Goal: Information Seeking & Learning: Learn about a topic

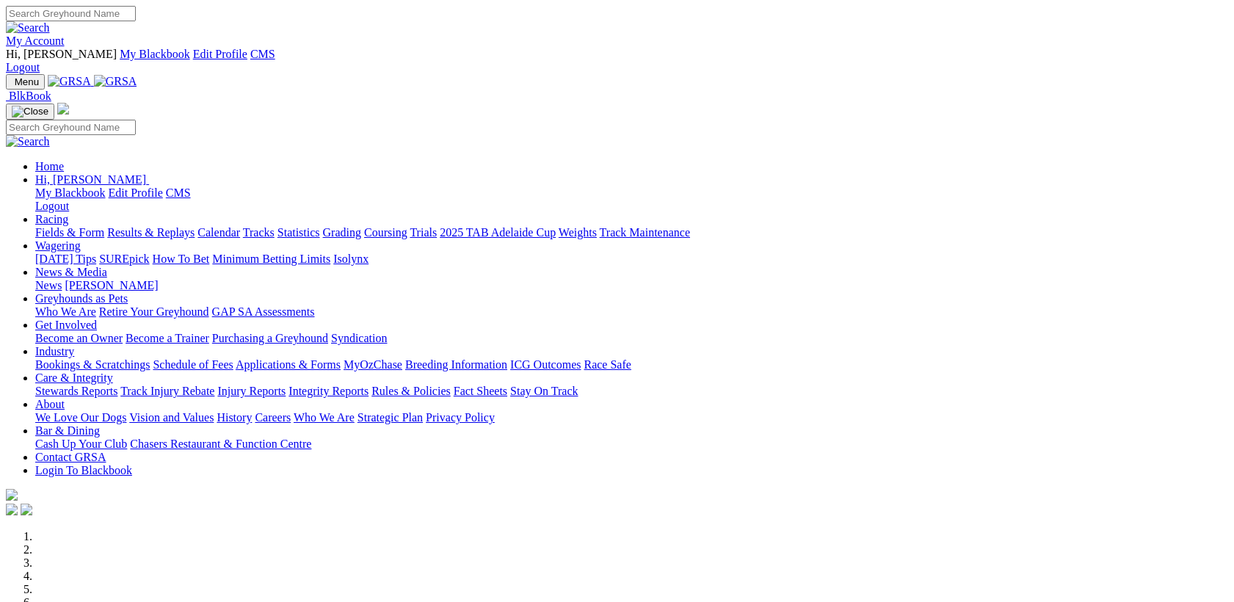
scroll to position [380, 0]
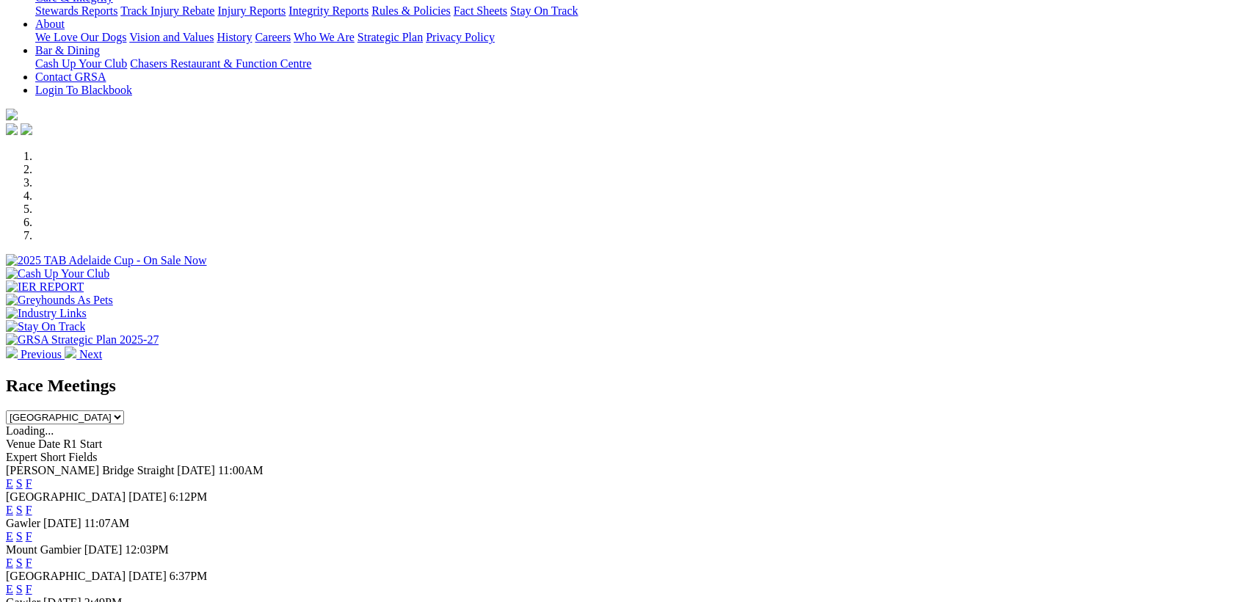
drag, startPoint x: 0, startPoint y: 0, endPoint x: 811, endPoint y: 498, distance: 951.2
click at [32, 583] on link "F" at bounding box center [29, 589] width 7 height 12
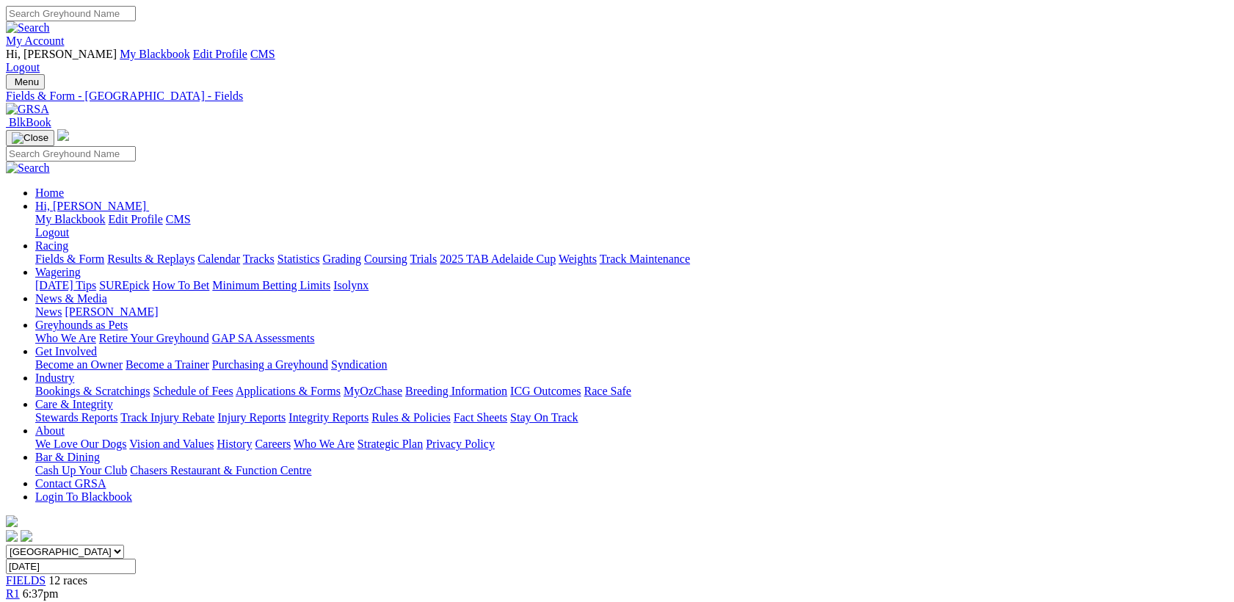
click at [49, 103] on img at bounding box center [27, 109] width 43 height 13
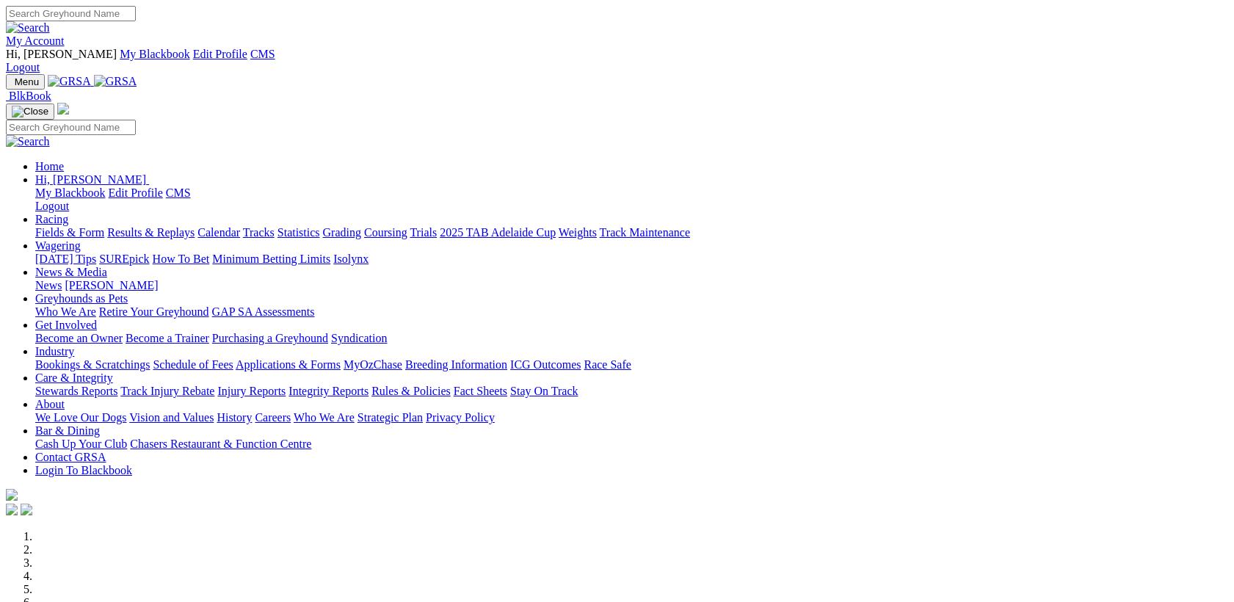
scroll to position [570, 0]
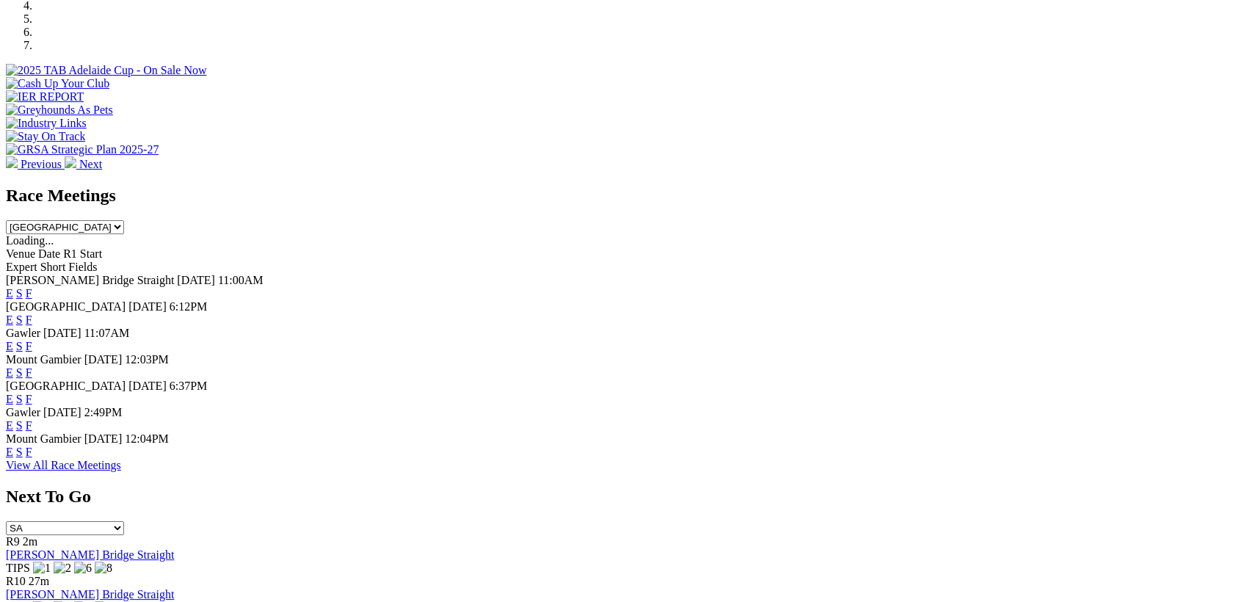
click at [32, 446] on link "F" at bounding box center [29, 452] width 7 height 12
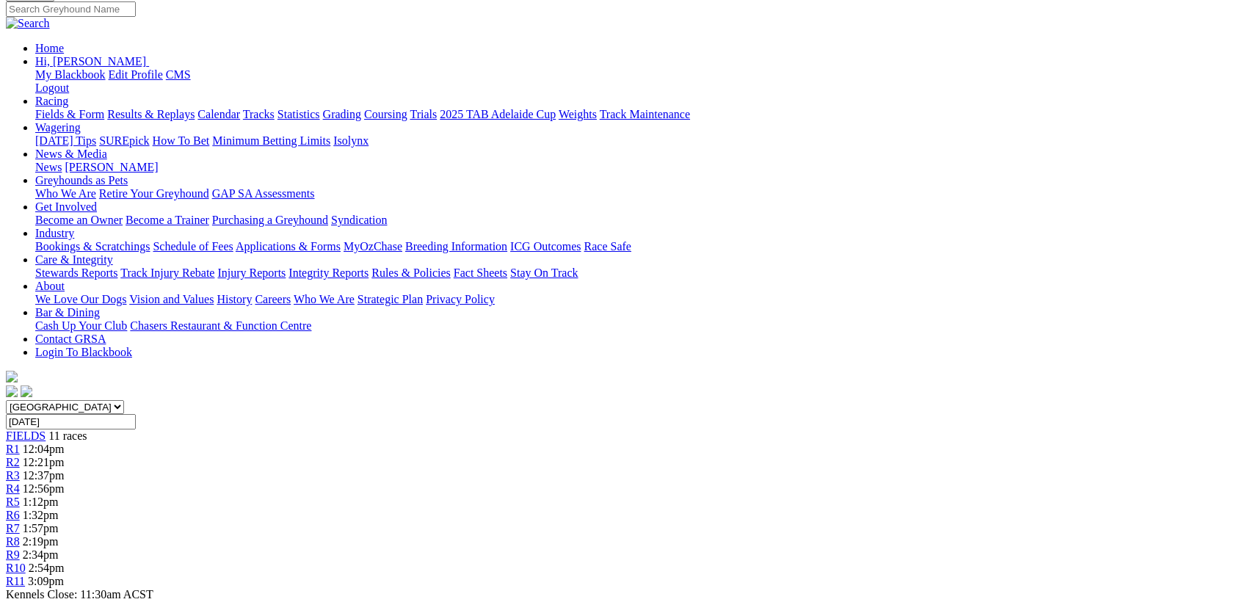
scroll to position [190, 0]
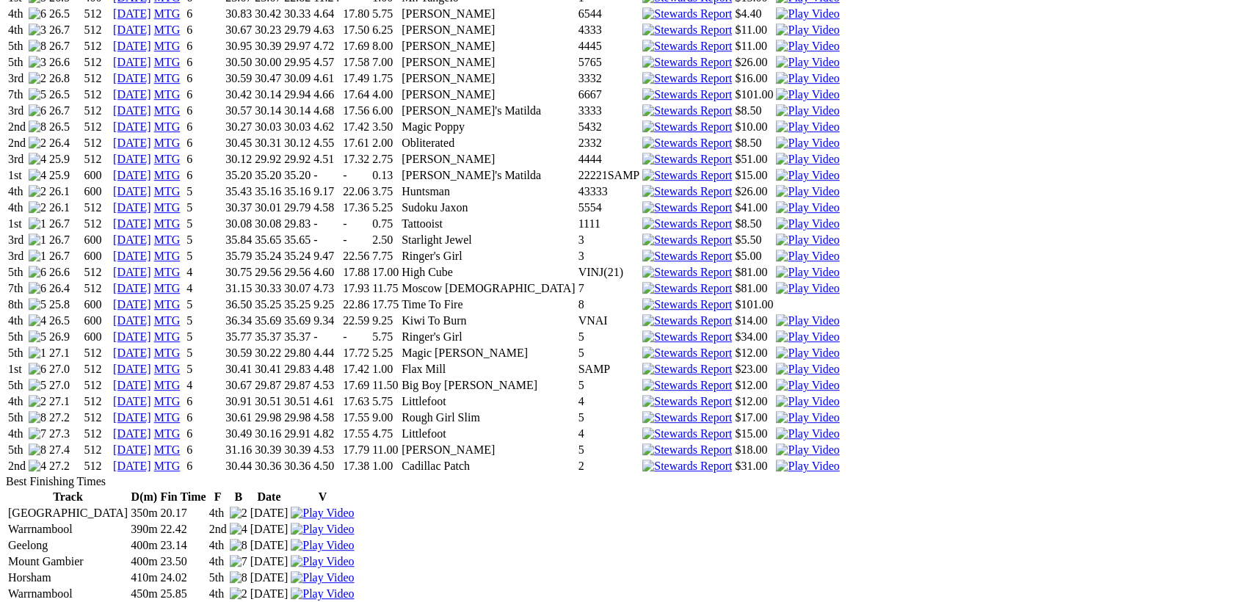
scroll to position [1903, 0]
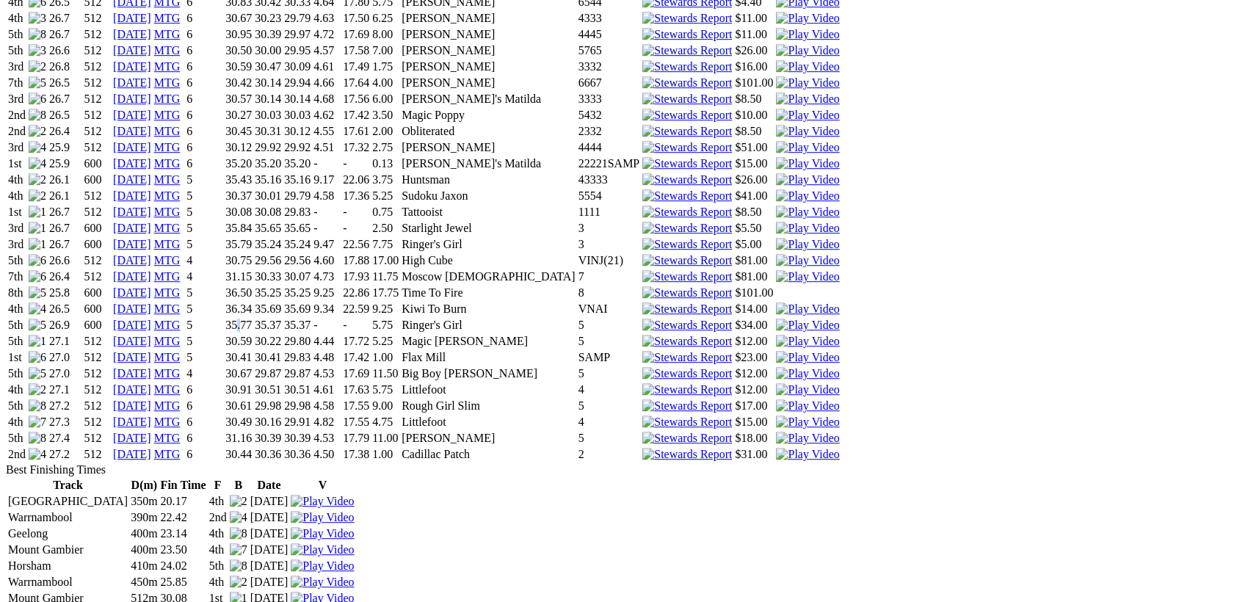
drag, startPoint x: 405, startPoint y: 151, endPoint x: 408, endPoint y: 144, distance: 7.9
click at [253, 318] on td "35.77" at bounding box center [239, 325] width 28 height 15
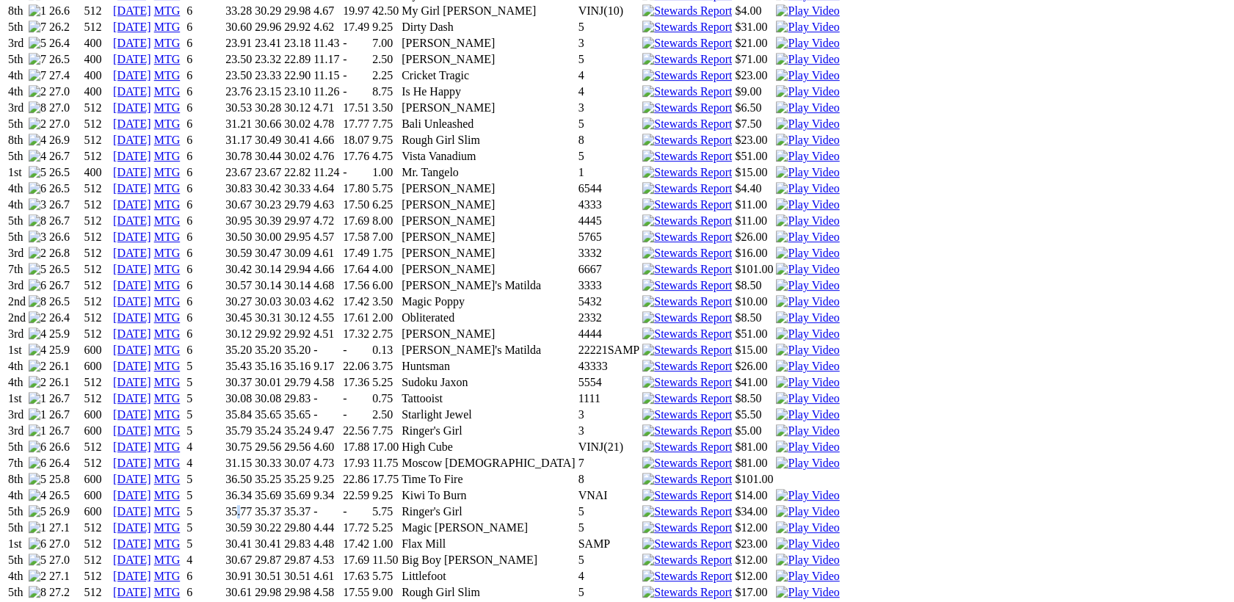
scroll to position [1713, 0]
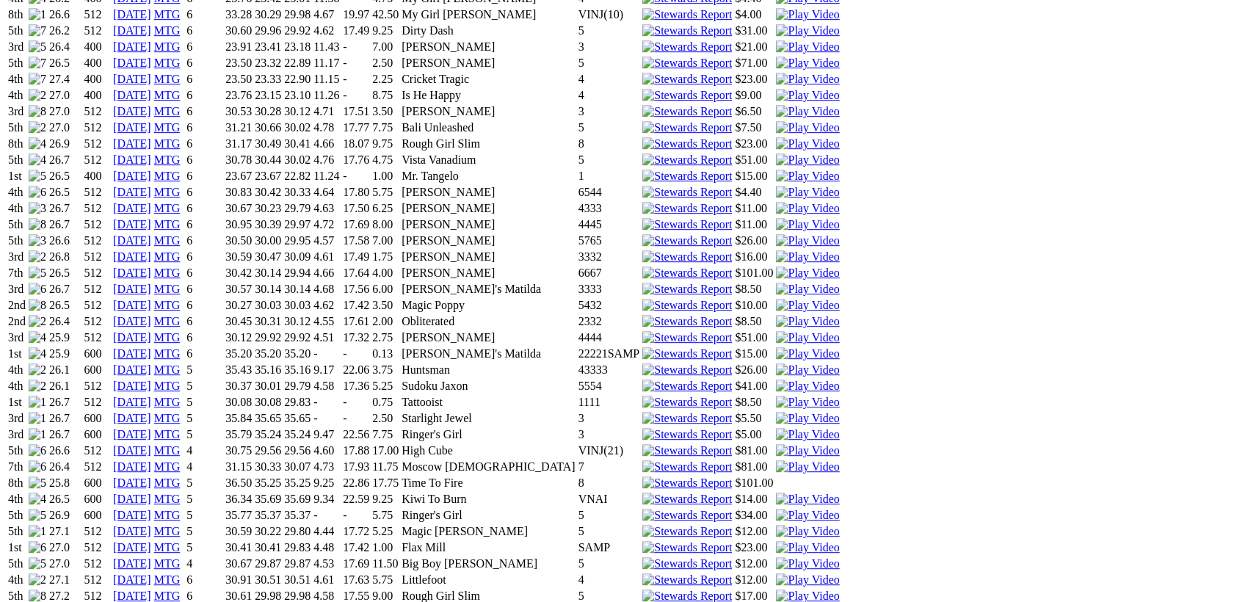
click at [253, 347] on td "35.20" at bounding box center [239, 354] width 28 height 15
click at [181, 347] on link "MTG" at bounding box center [167, 353] width 26 height 12
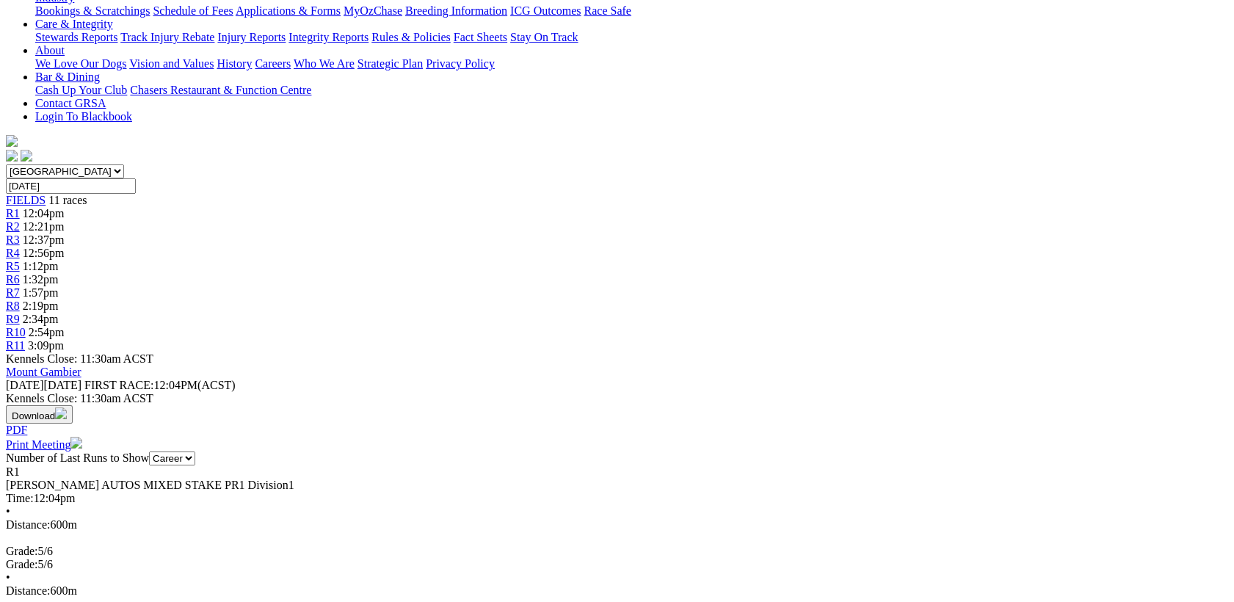
scroll to position [190, 0]
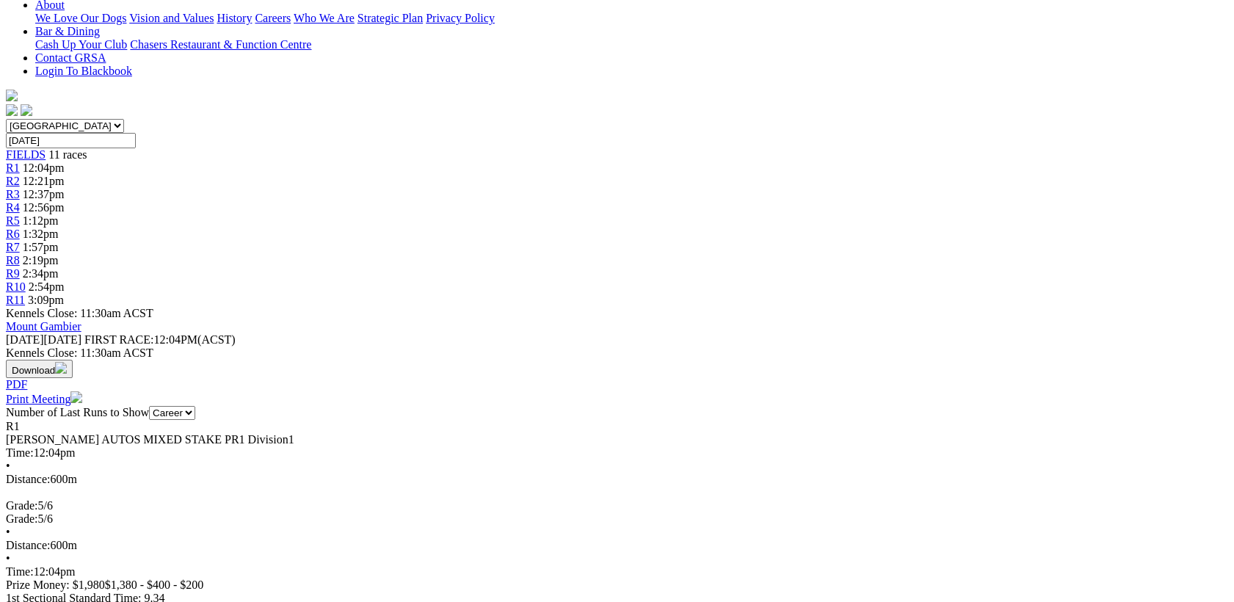
scroll to position [380, 0]
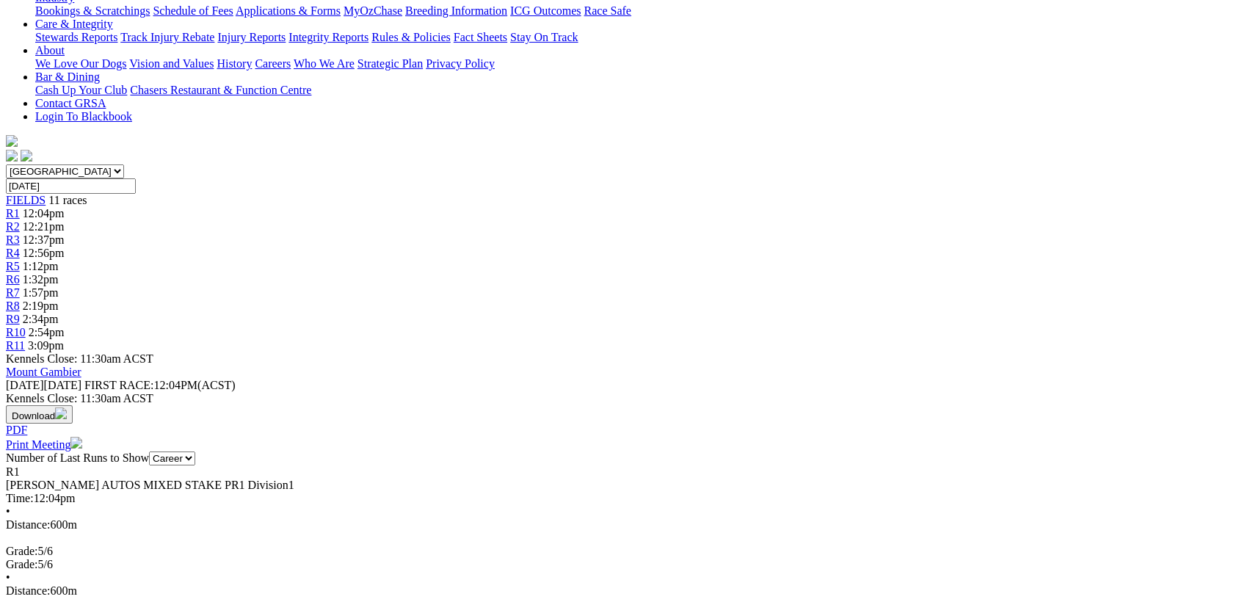
select select "424391"
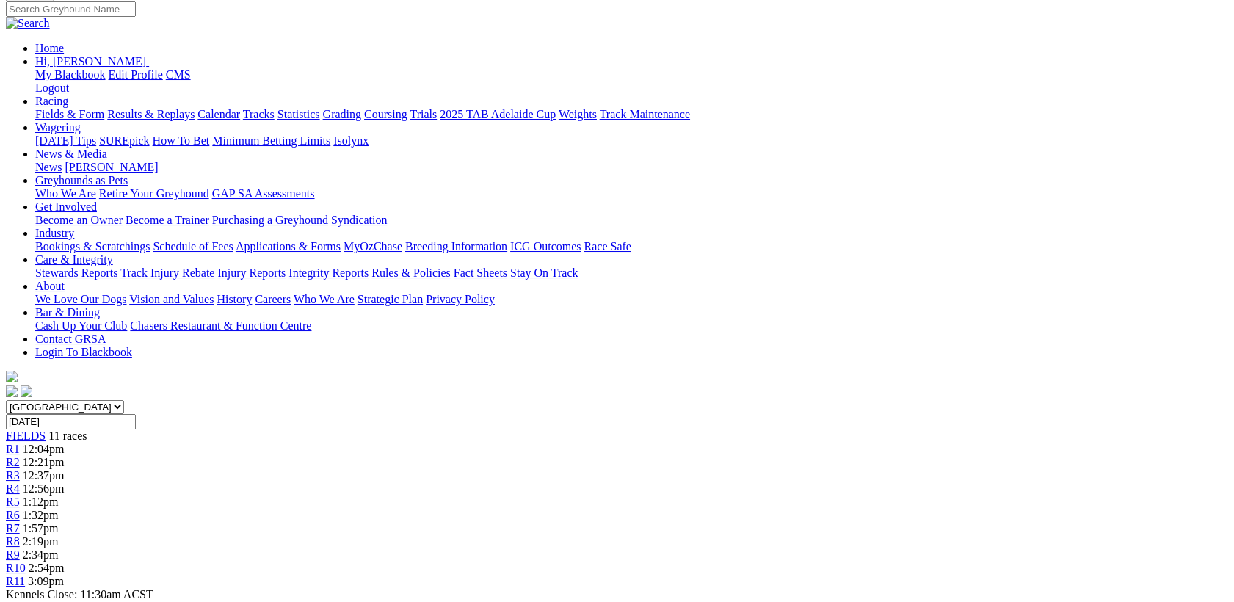
scroll to position [190, 0]
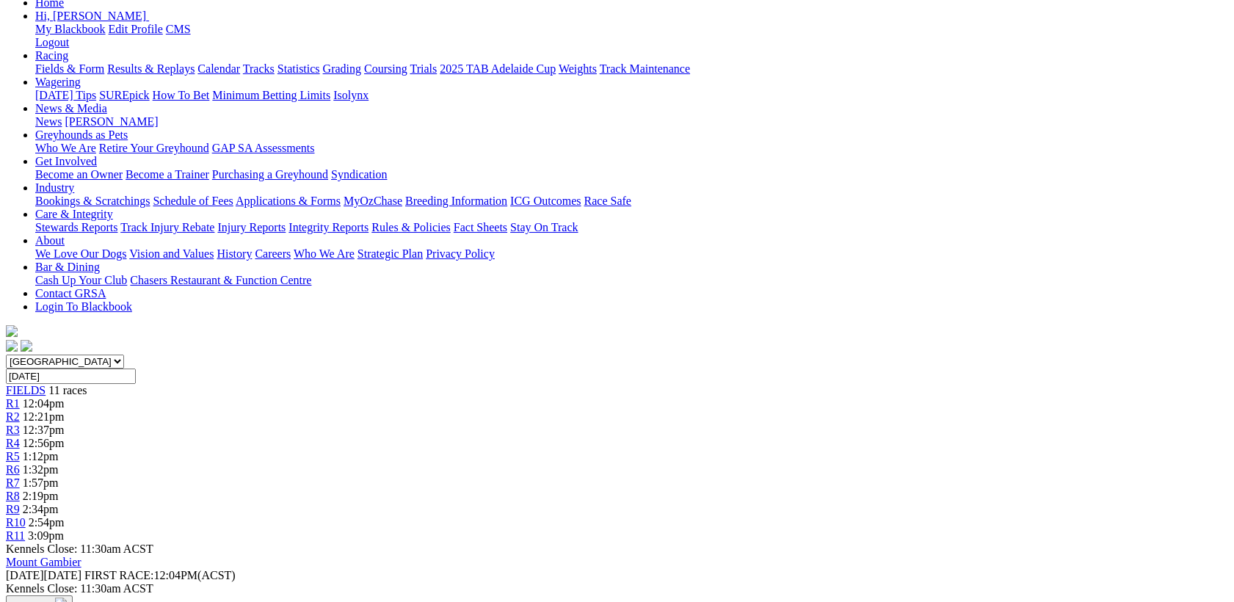
drag, startPoint x: 460, startPoint y: 275, endPoint x: 490, endPoint y: 275, distance: 29.4
drag, startPoint x: 490, startPoint y: 275, endPoint x: 468, endPoint y: 291, distance: 27.2
drag, startPoint x: 468, startPoint y: 291, endPoint x: 485, endPoint y: 294, distance: 17.1
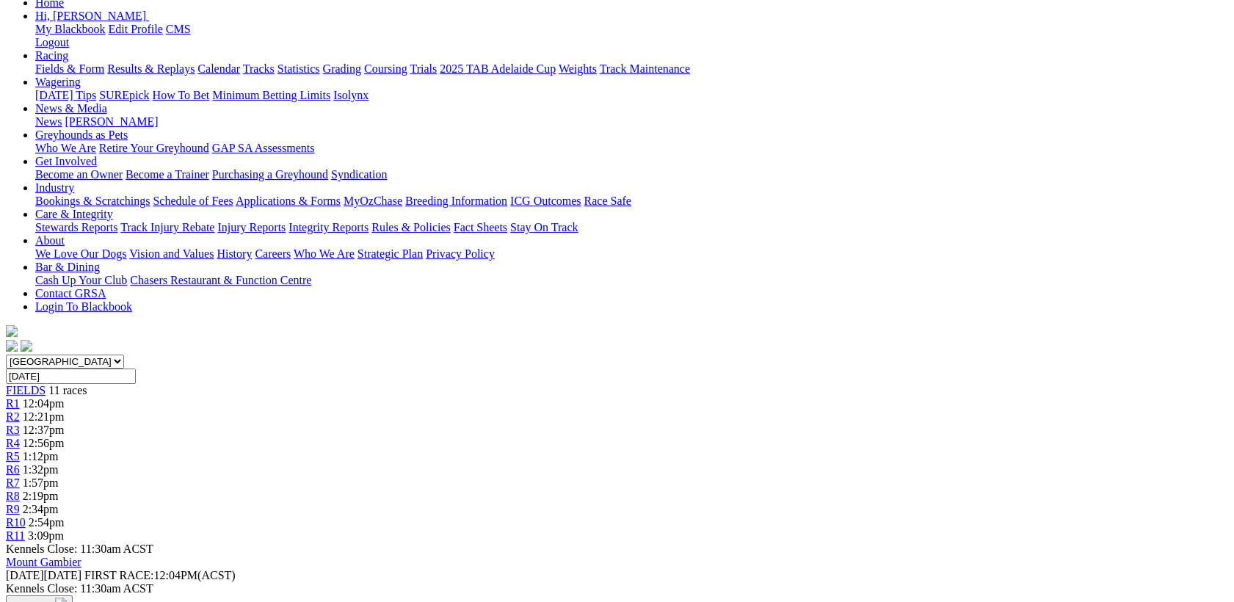
drag, startPoint x: 485, startPoint y: 294, endPoint x: 642, endPoint y: 280, distance: 157.1
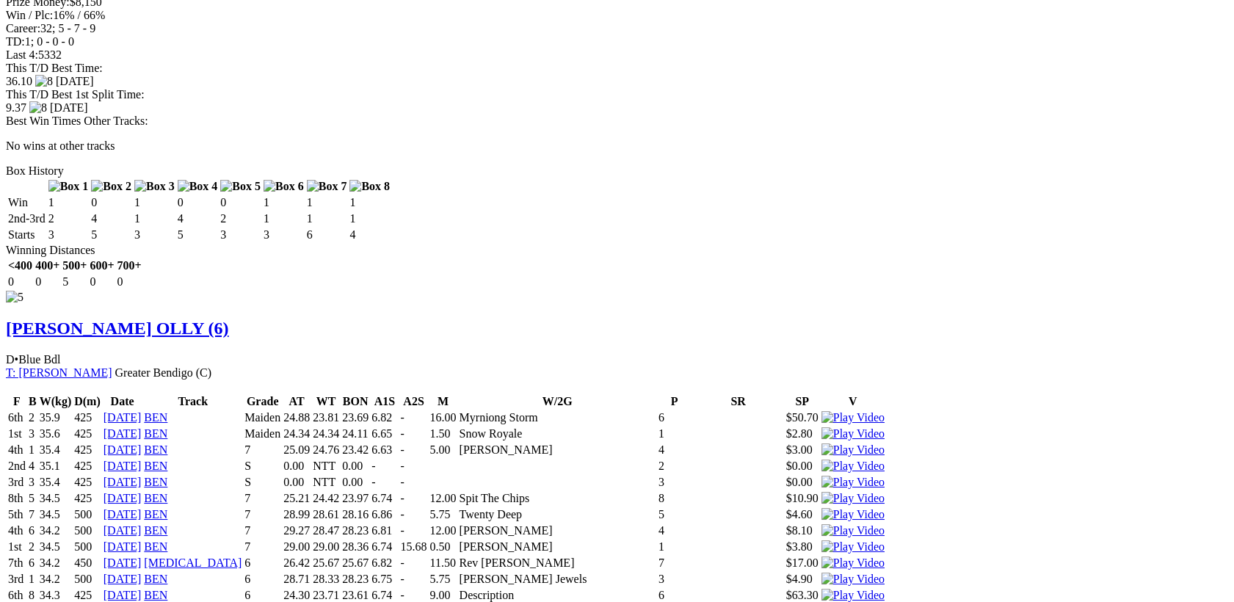
scroll to position [5749, 0]
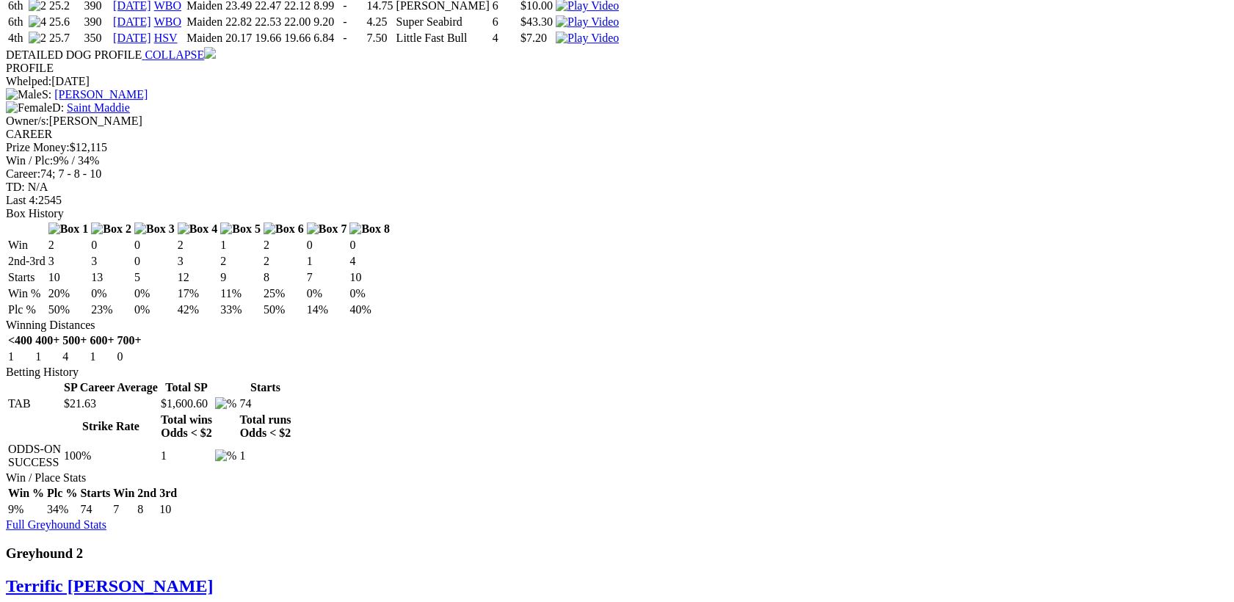
scroll to position [761, 0]
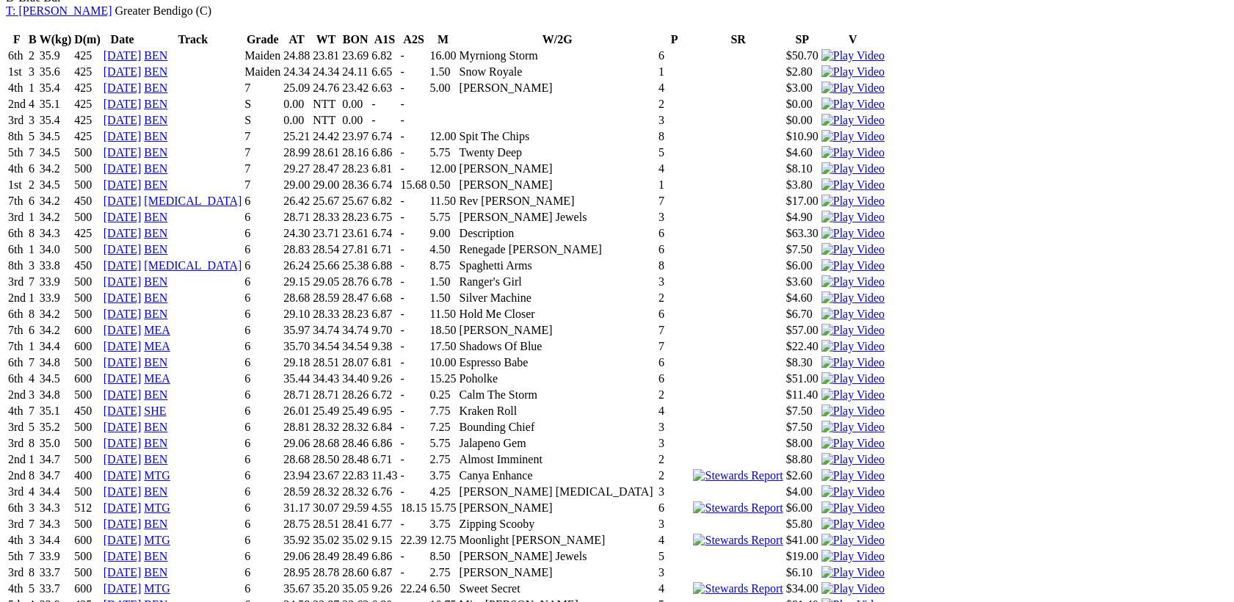
scroll to position [6281, 0]
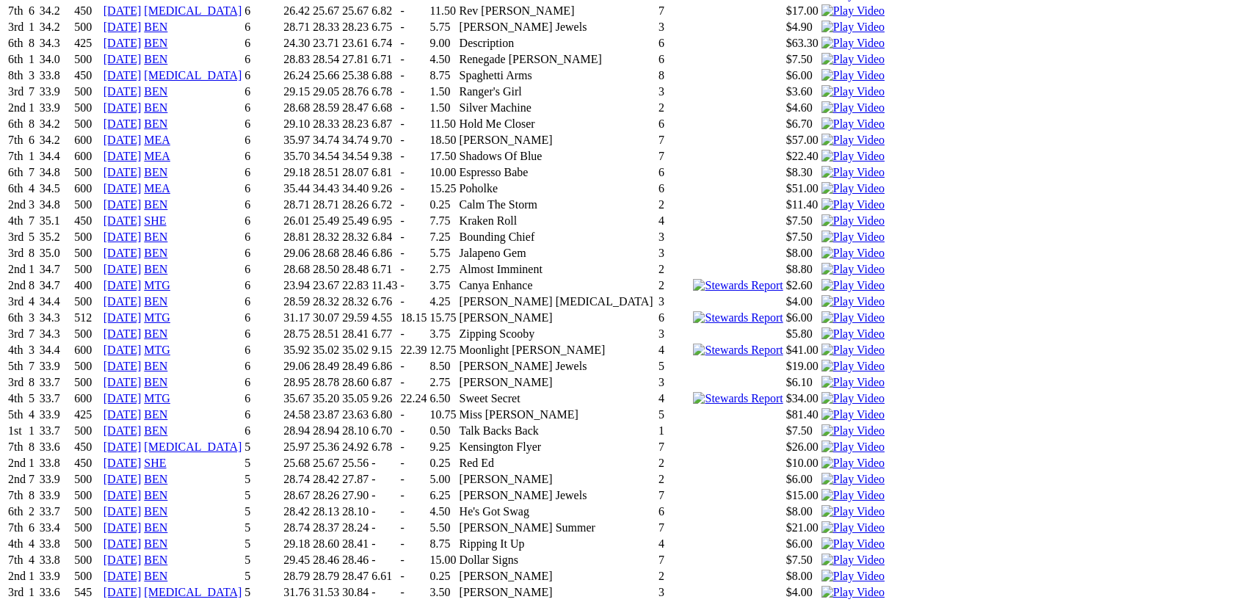
drag, startPoint x: 401, startPoint y: 275, endPoint x: 385, endPoint y: 275, distance: 15.4
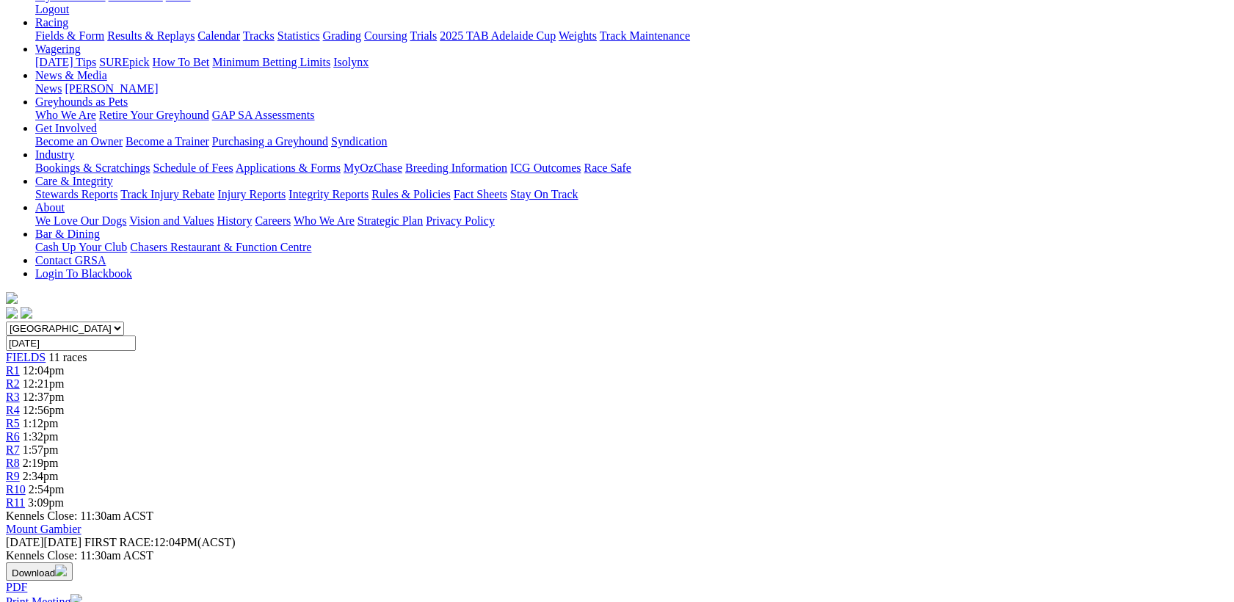
scroll to position [190, 0]
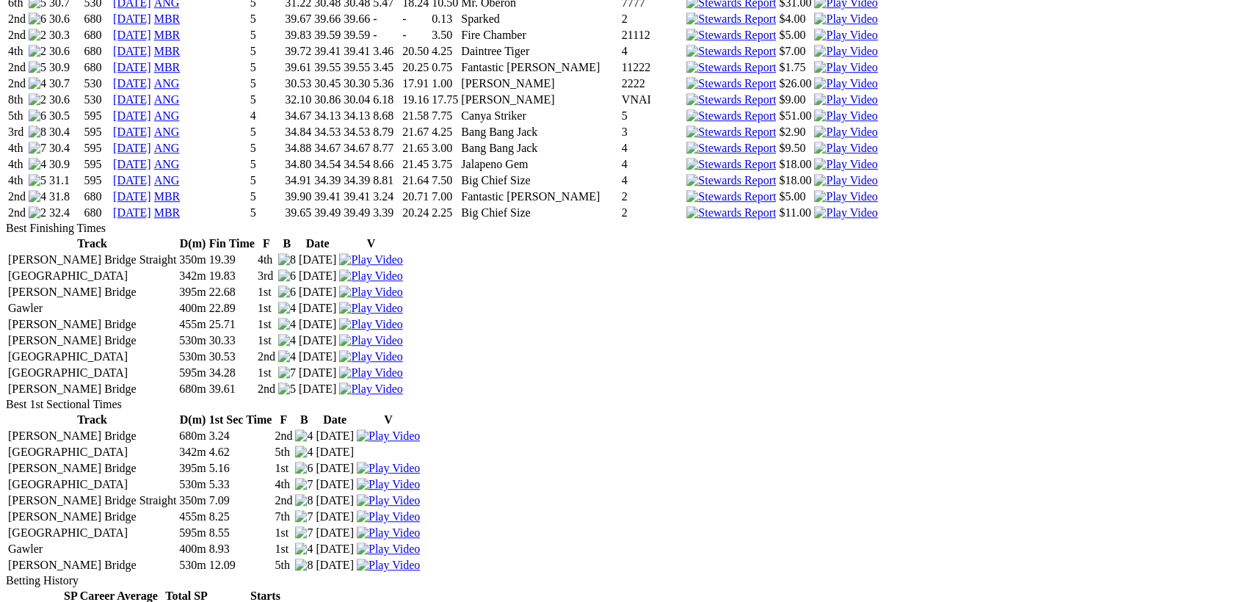
scroll to position [2093, 0]
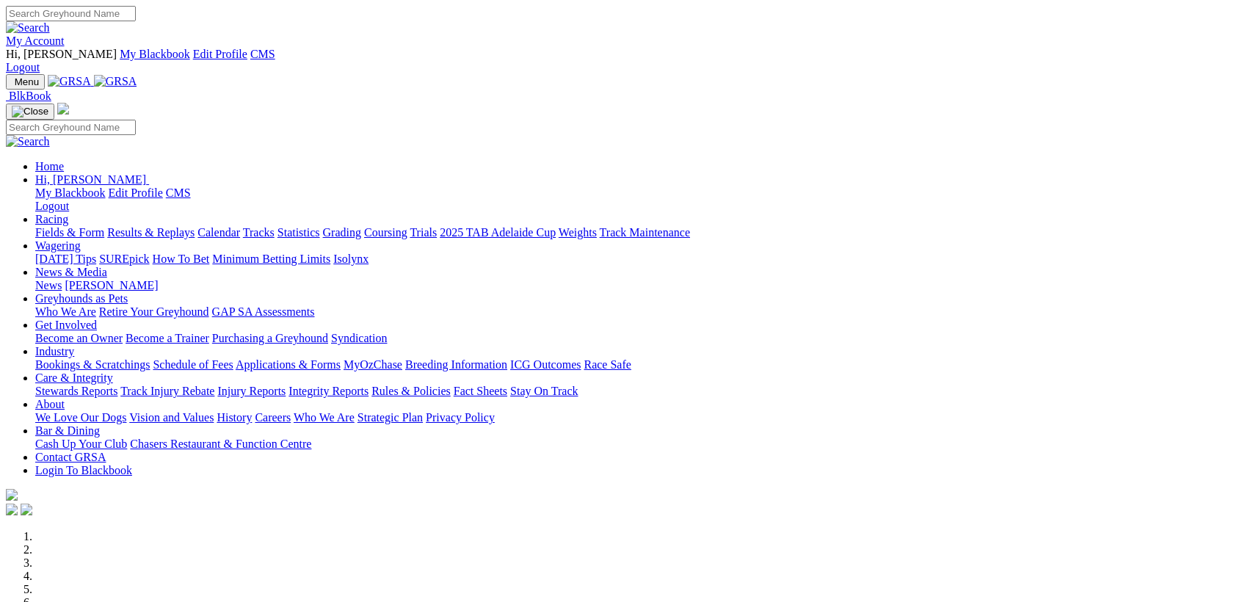
scroll to position [380, 0]
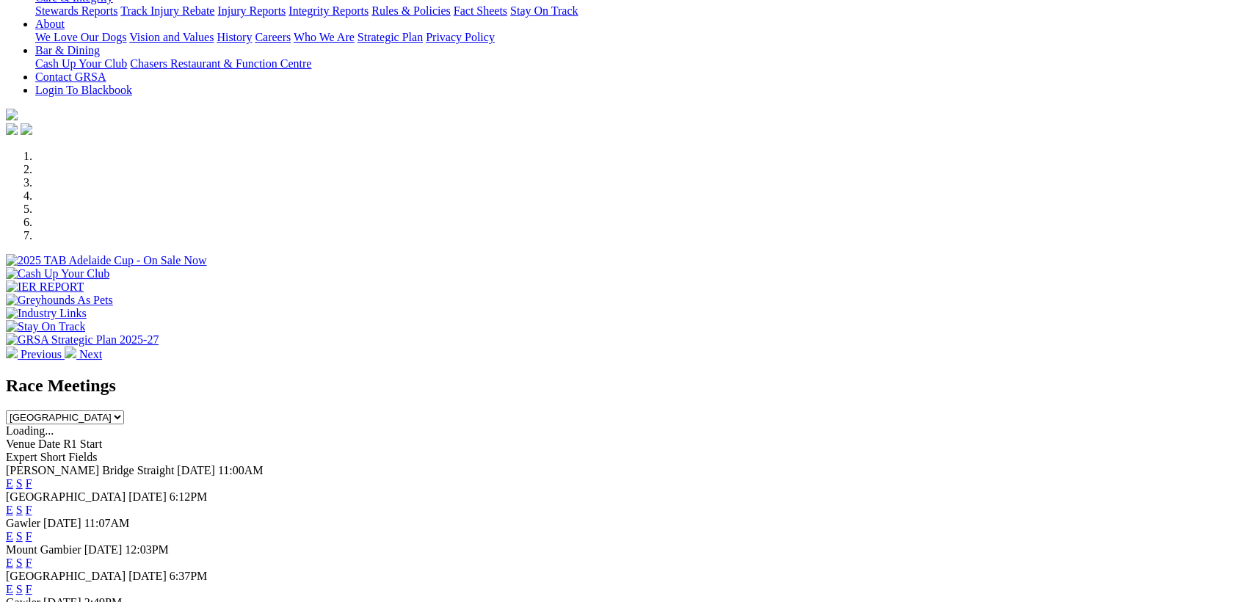
click at [32, 583] on link "F" at bounding box center [29, 589] width 7 height 12
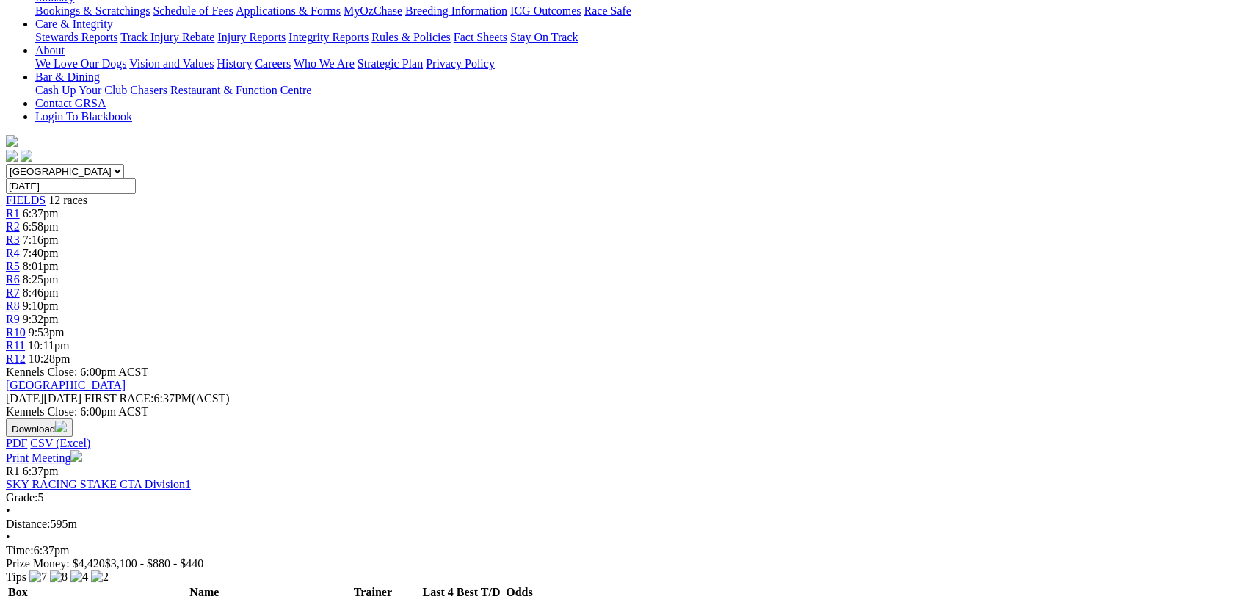
scroll to position [570, 0]
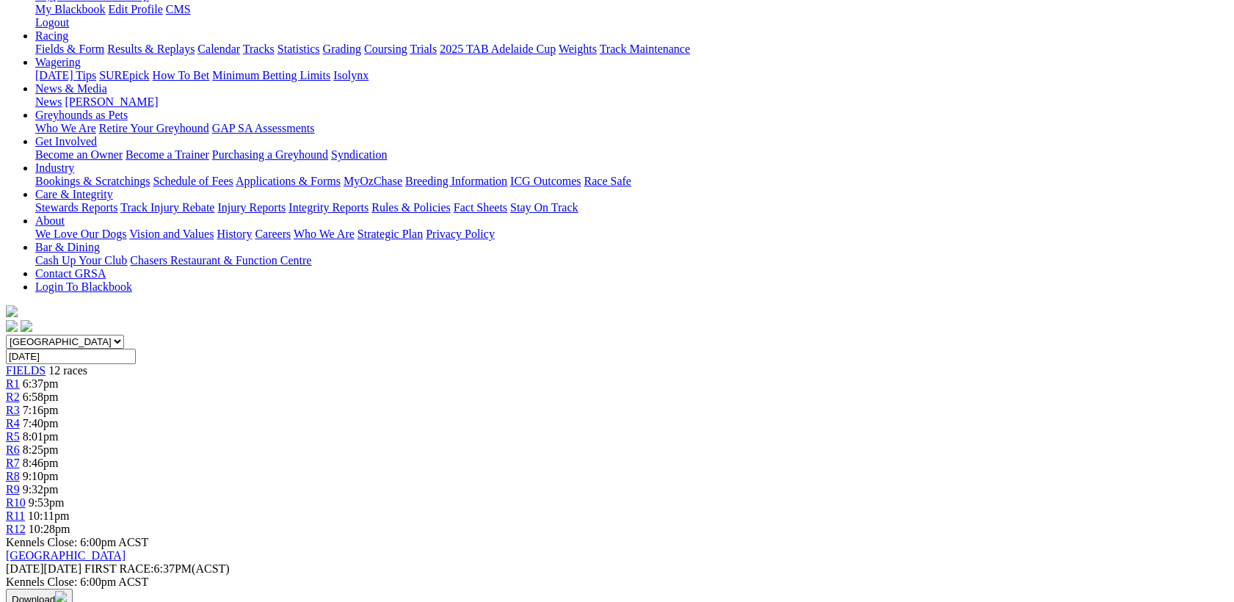
scroll to position [190, 0]
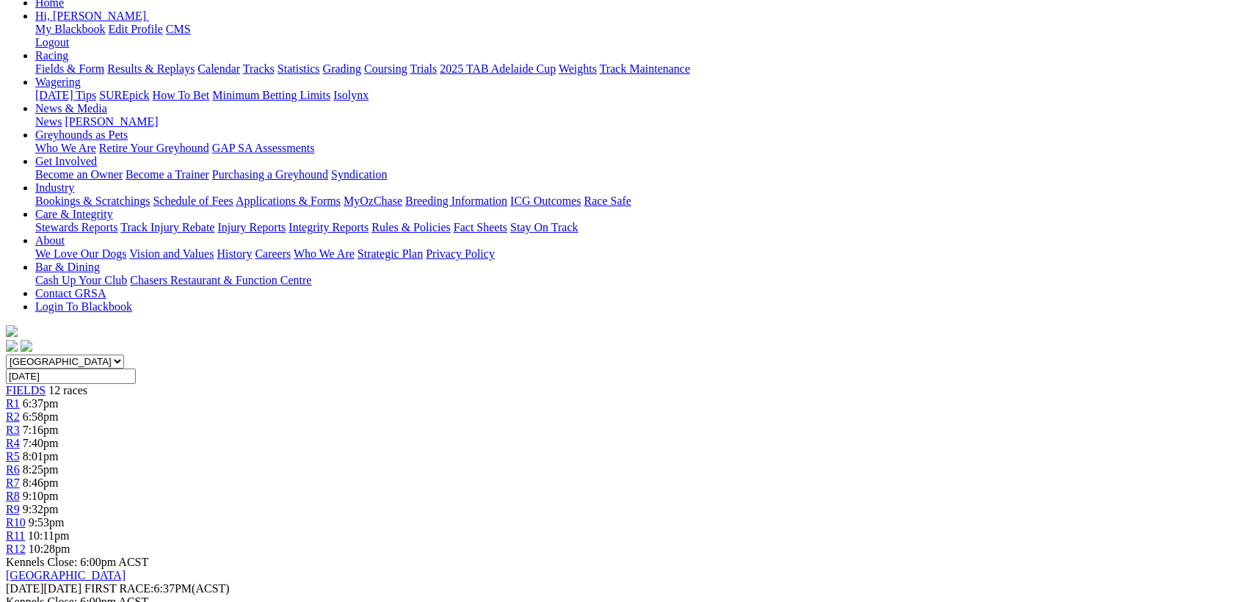
drag, startPoint x: 865, startPoint y: 5, endPoint x: 1175, endPoint y: 404, distance: 504.9
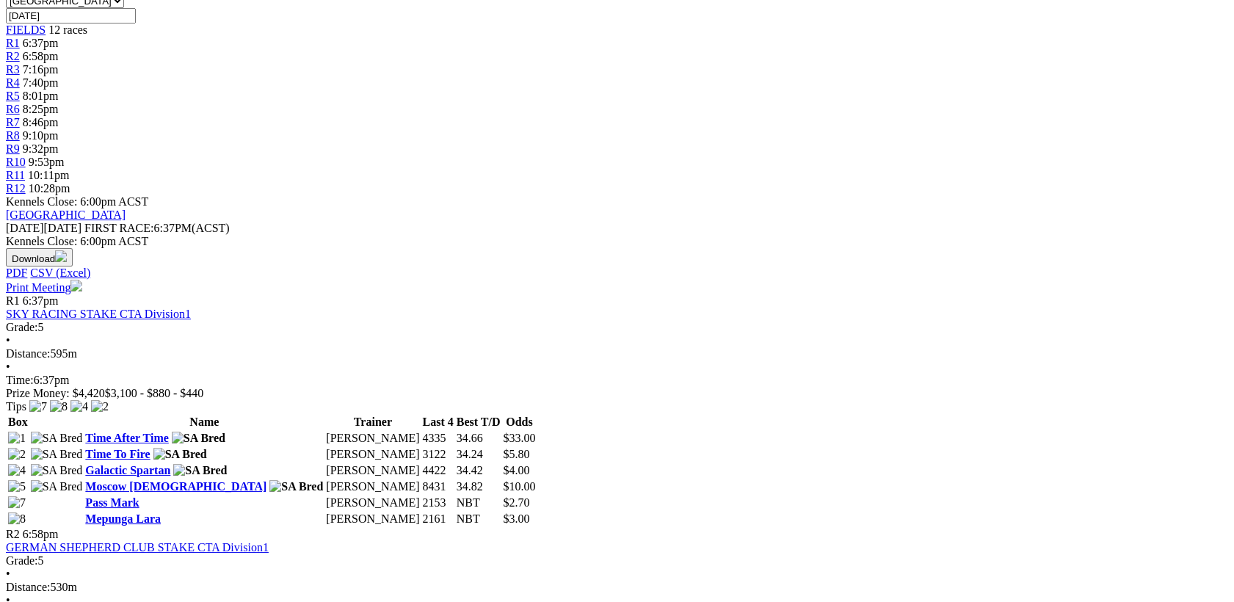
scroll to position [570, 0]
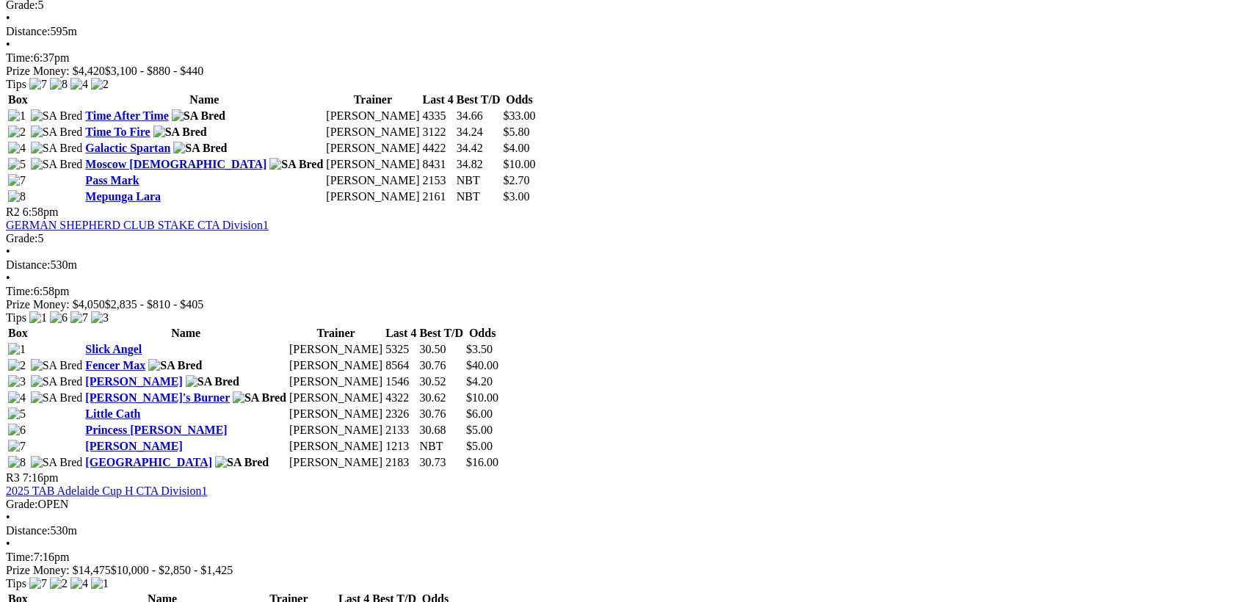
scroll to position [952, 0]
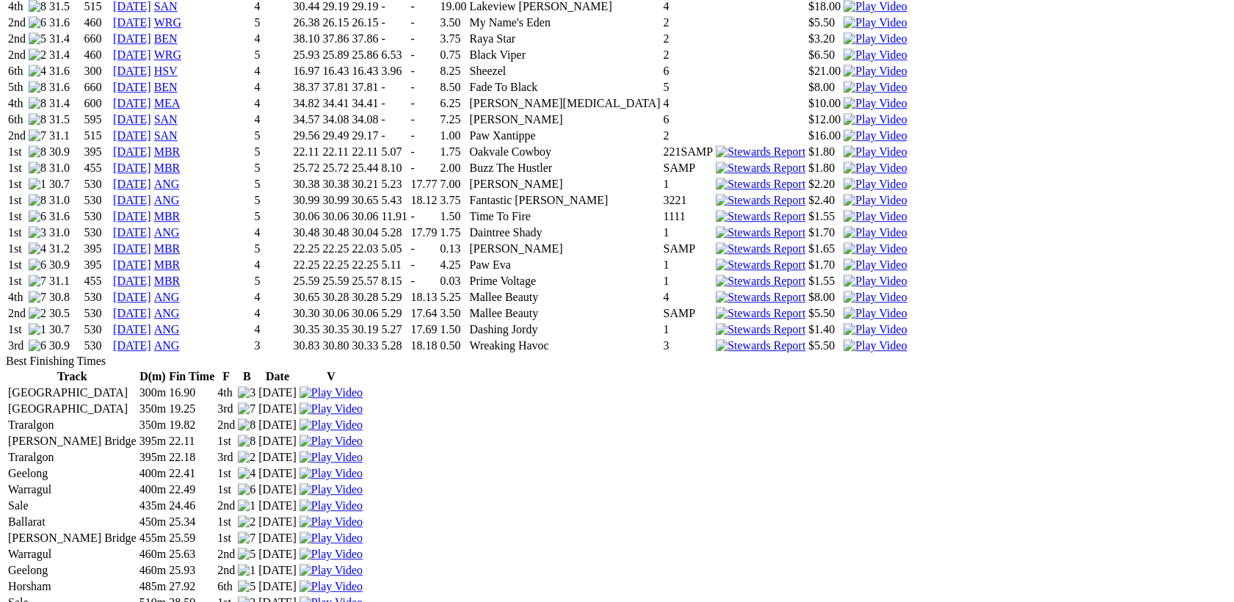
scroll to position [2284, 0]
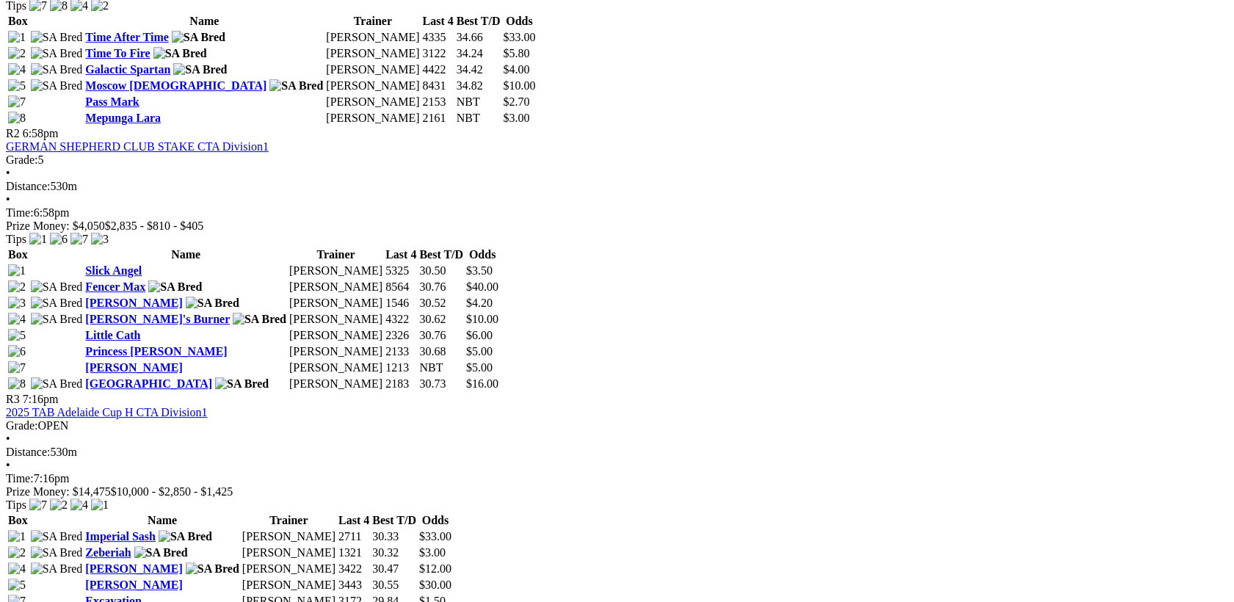
scroll to position [1142, 0]
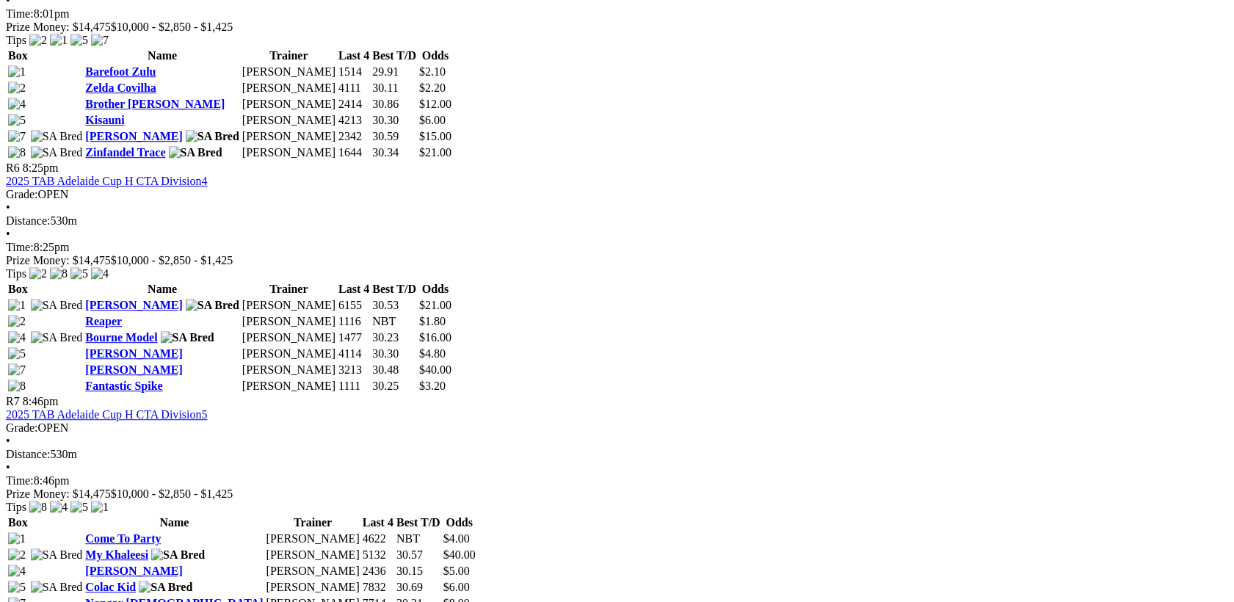
scroll to position [1903, 0]
